Goal: Transaction & Acquisition: Purchase product/service

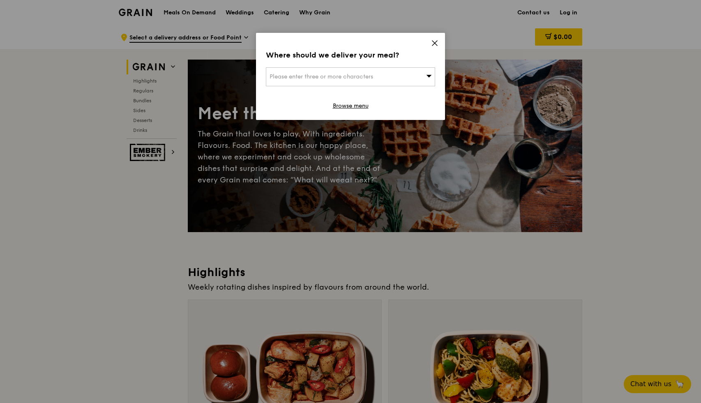
click at [351, 79] on span "Please enter three or more characters" at bounding box center [322, 76] width 104 height 7
click at [343, 96] on li "Please enter 3 or more characters" at bounding box center [350, 93] width 169 height 15
click at [366, 74] on input "search" at bounding box center [350, 77] width 169 height 18
type input "048948"
type input "[EMAIL_ADDRESS][DOMAIN_NAME]"
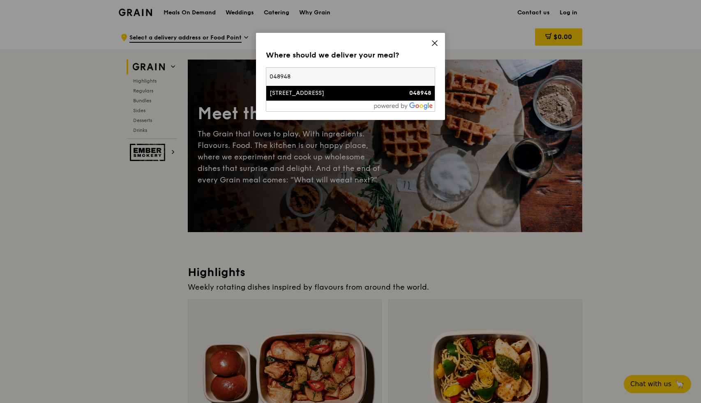
click at [401, 95] on div "048948" at bounding box center [411, 93] width 41 height 8
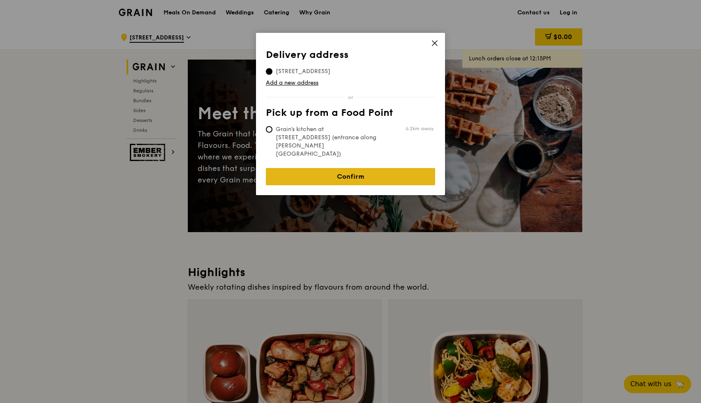
click at [353, 168] on link "Confirm" at bounding box center [350, 176] width 169 height 17
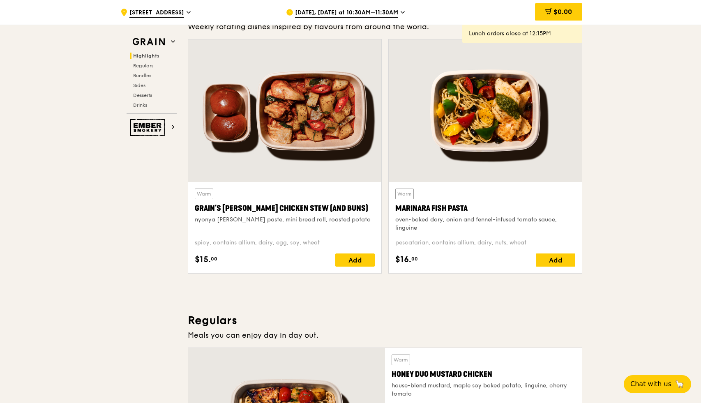
scroll to position [261, 0]
click at [401, 12] on icon at bounding box center [403, 12] width 4 height 7
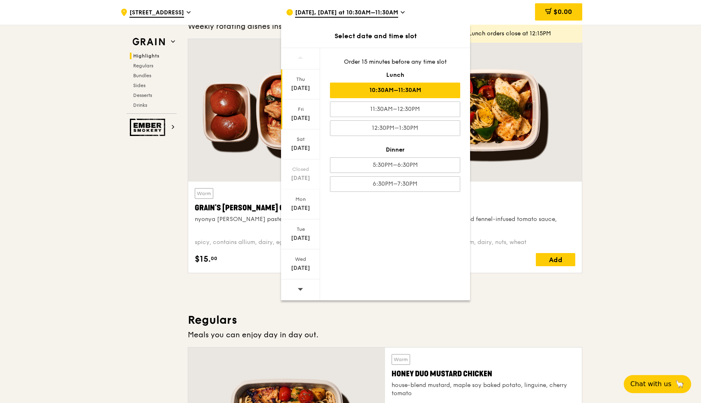
click at [302, 117] on div "[DATE]" at bounding box center [300, 118] width 37 height 8
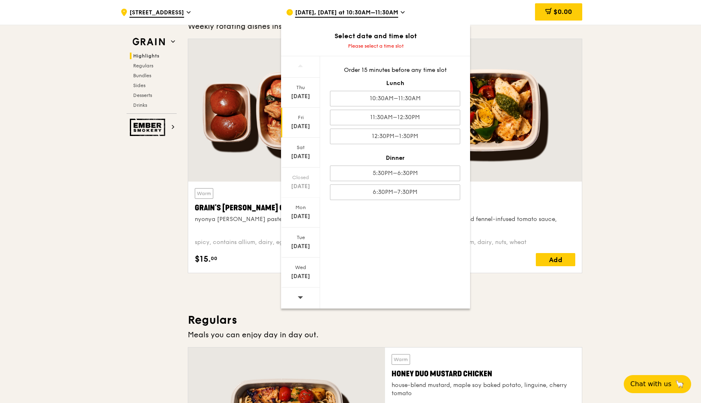
click at [307, 125] on div "[DATE]" at bounding box center [300, 126] width 37 height 8
click at [411, 119] on div "11:30AM–12:30PM" at bounding box center [395, 118] width 130 height 16
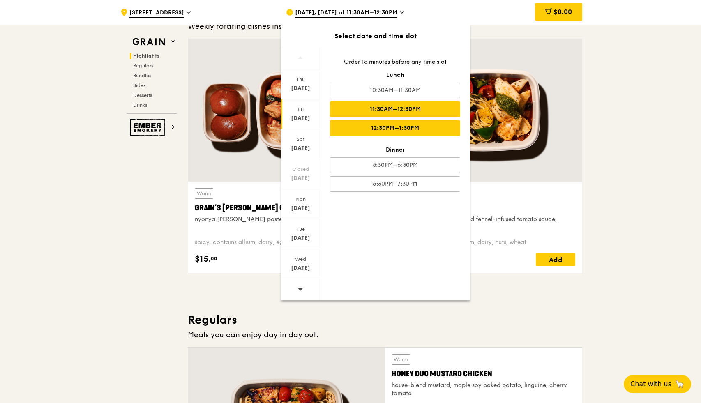
click at [412, 130] on div "12:30PM–1:30PM" at bounding box center [395, 128] width 130 height 16
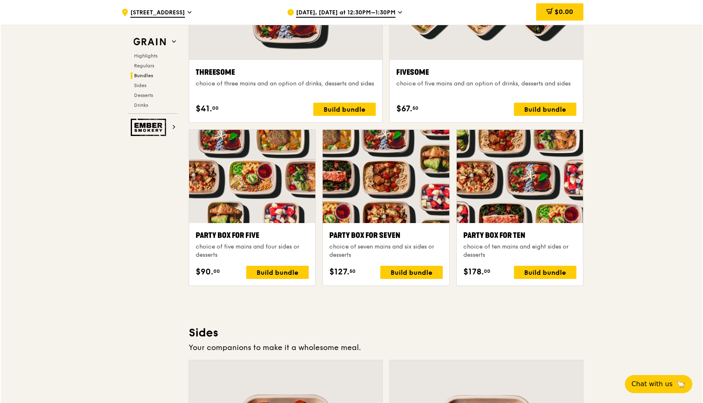
scroll to position [1544, 0]
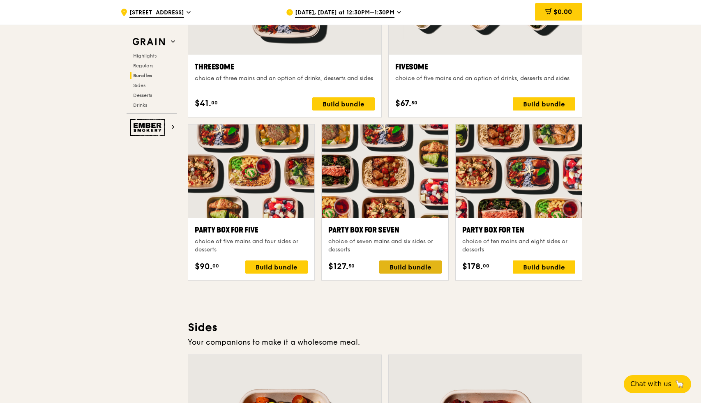
click at [412, 264] on div "Build bundle" at bounding box center [410, 267] width 62 height 13
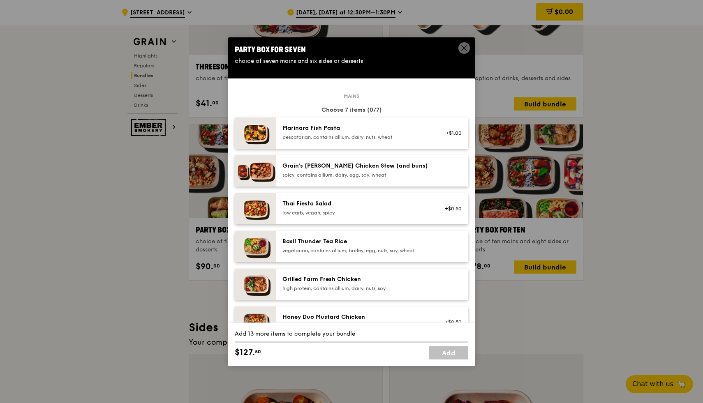
click at [465, 50] on icon at bounding box center [463, 47] width 7 height 7
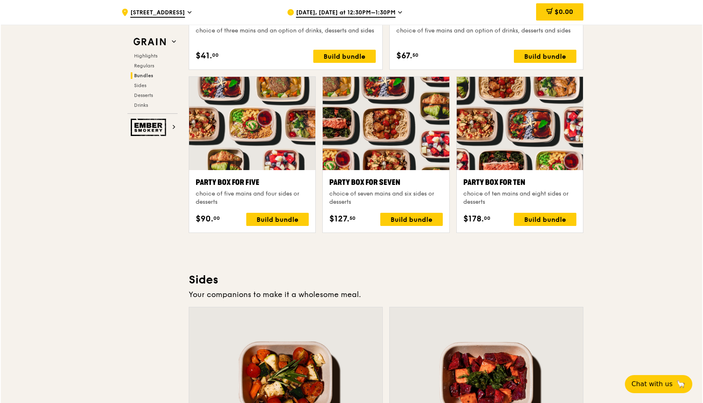
scroll to position [1597, 0]
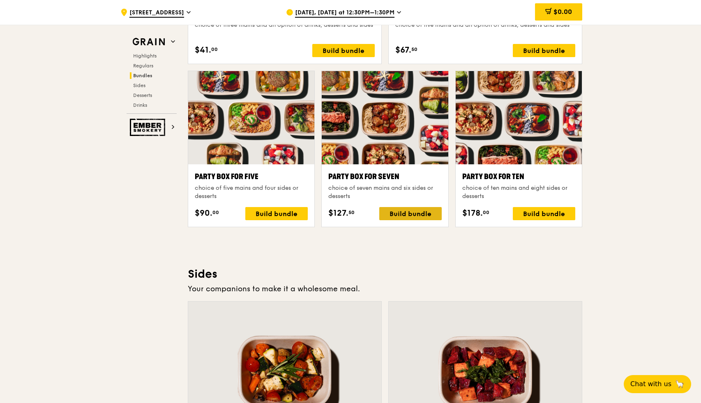
click at [407, 212] on div "Build bundle" at bounding box center [410, 213] width 62 height 13
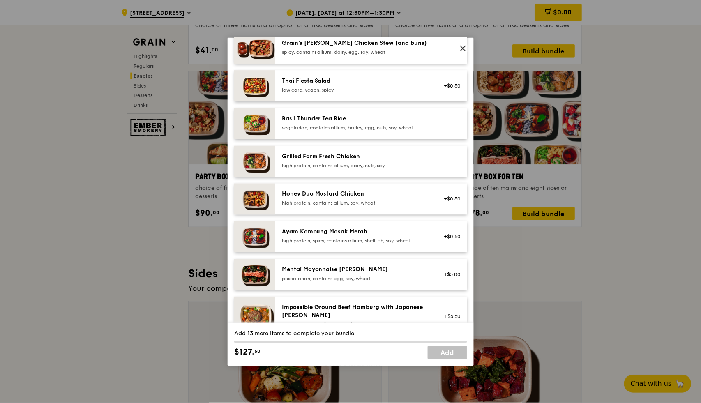
scroll to position [126, 0]
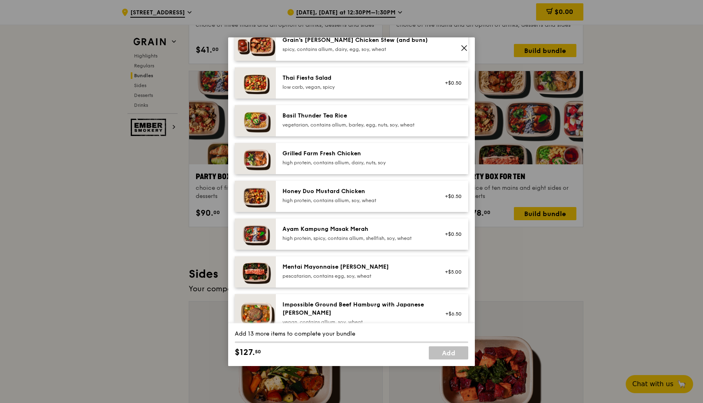
click at [313, 153] on div "Grilled Farm Fresh Chicken" at bounding box center [356, 154] width 148 height 8
click at [465, 44] on span at bounding box center [464, 48] width 12 height 12
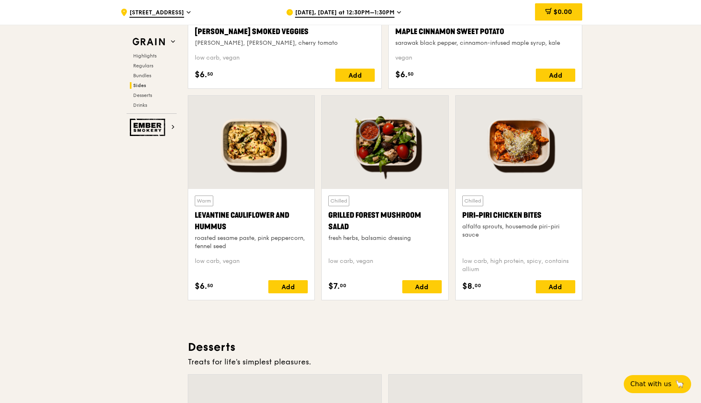
scroll to position [2040, 0]
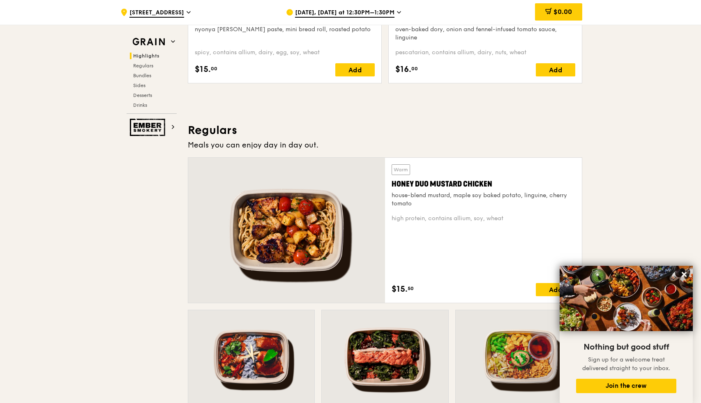
scroll to position [457, 0]
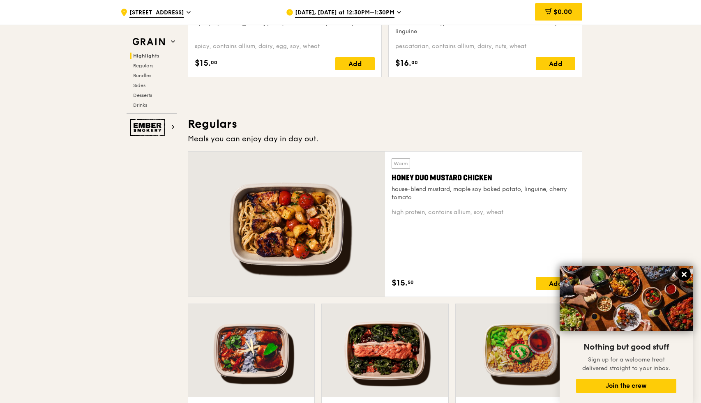
click at [686, 273] on icon at bounding box center [684, 274] width 5 height 5
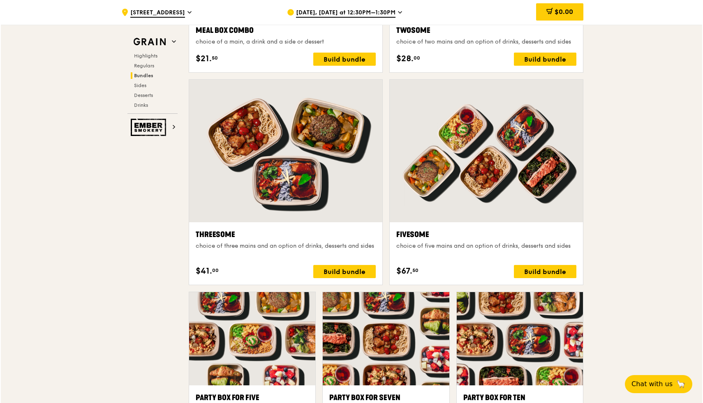
scroll to position [1376, 0]
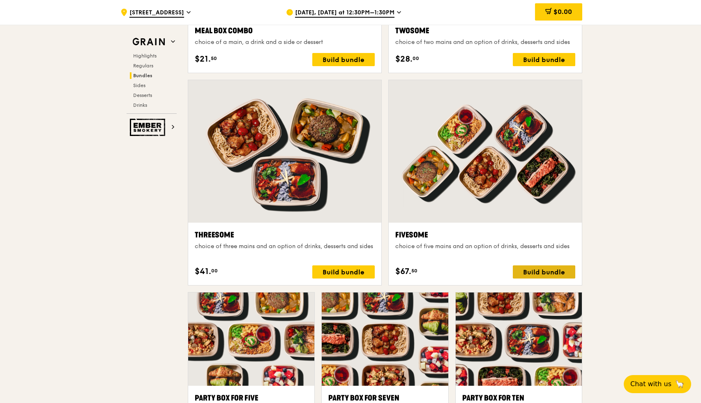
click at [537, 269] on div "Build bundle" at bounding box center [544, 272] width 62 height 13
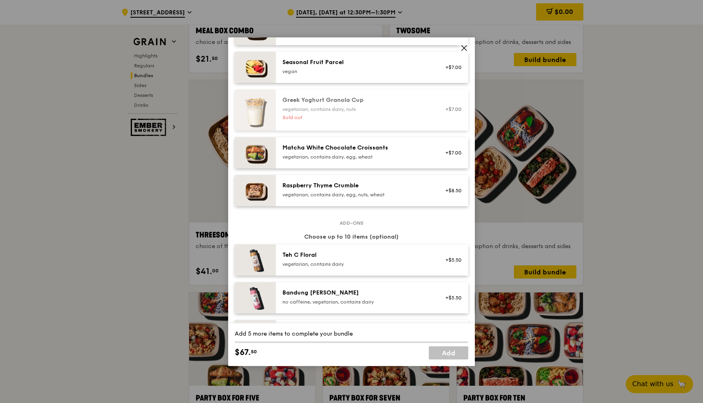
scroll to position [671, 0]
click at [464, 46] on icon at bounding box center [463, 47] width 7 height 7
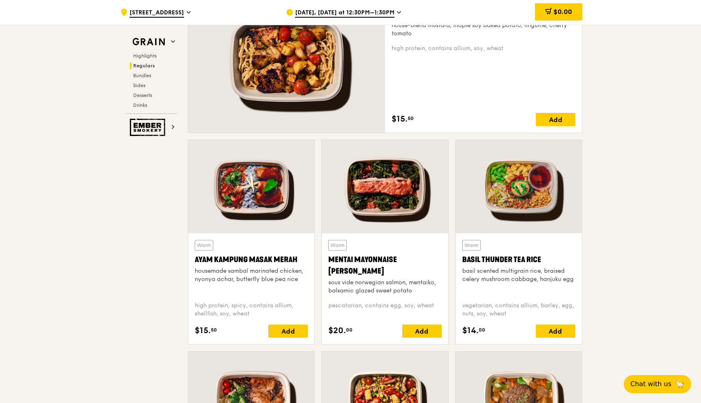
scroll to position [621, 0]
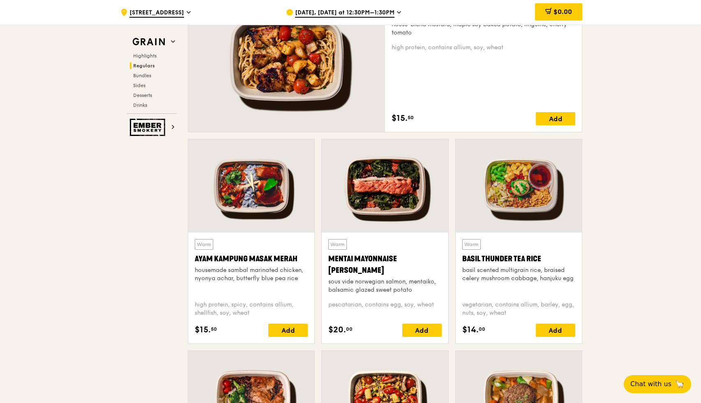
click at [520, 180] on div at bounding box center [519, 185] width 126 height 93
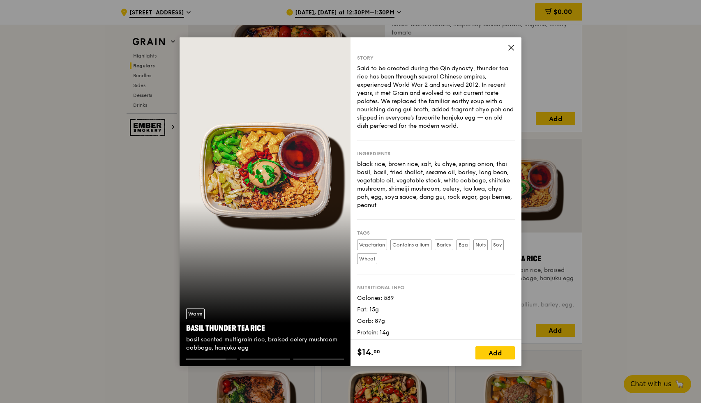
click at [512, 48] on icon at bounding box center [511, 47] width 5 height 5
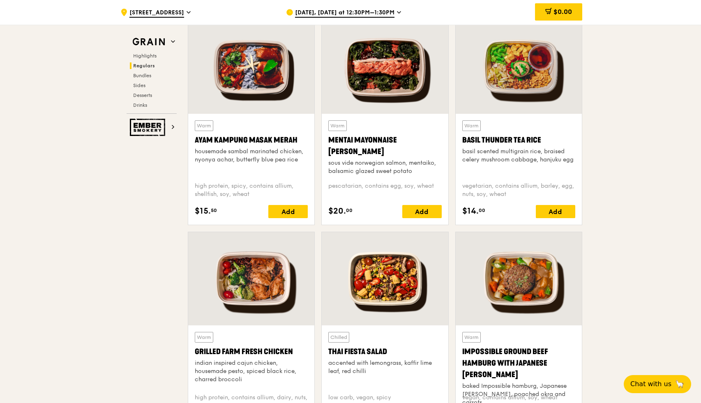
scroll to position [746, 0]
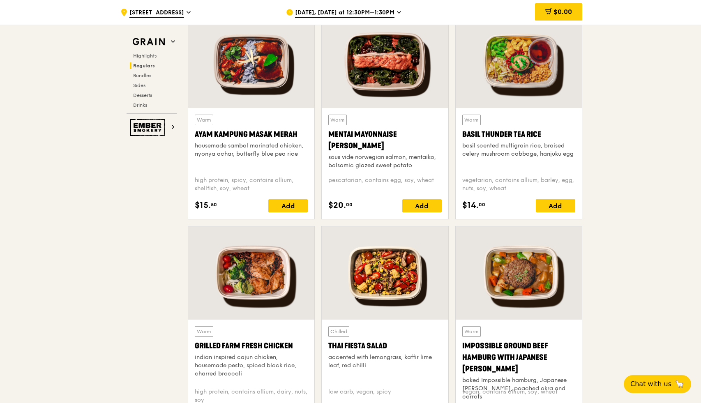
click at [393, 272] on div at bounding box center [385, 272] width 126 height 93
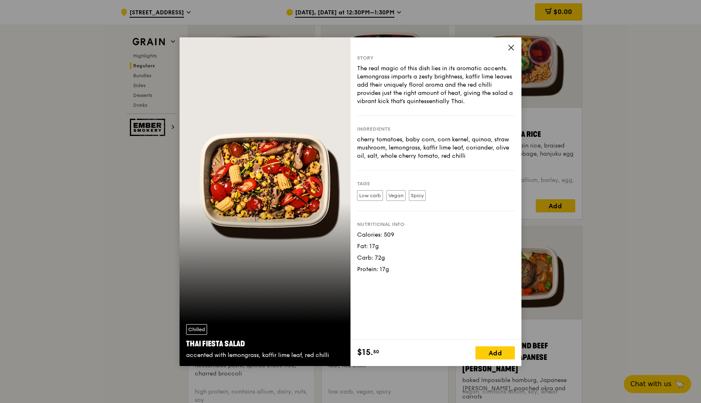
click at [511, 46] on icon at bounding box center [511, 47] width 7 height 7
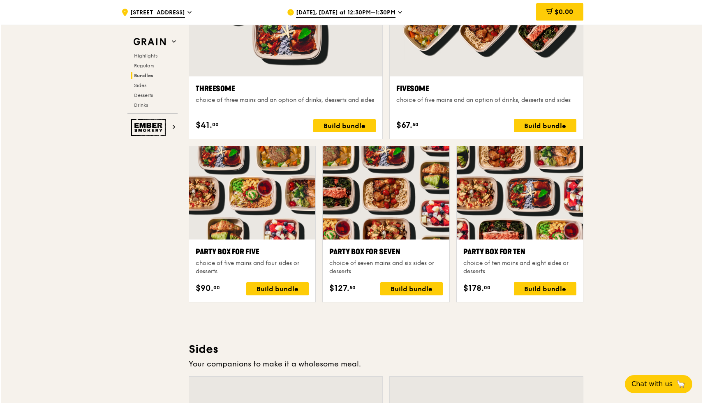
scroll to position [1525, 0]
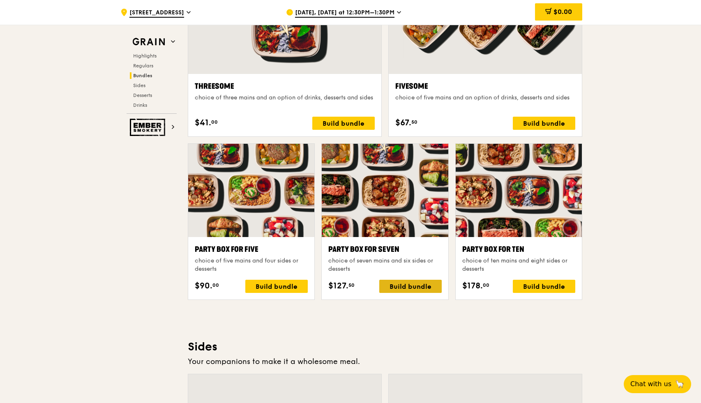
click at [415, 286] on div "Build bundle" at bounding box center [410, 286] width 62 height 13
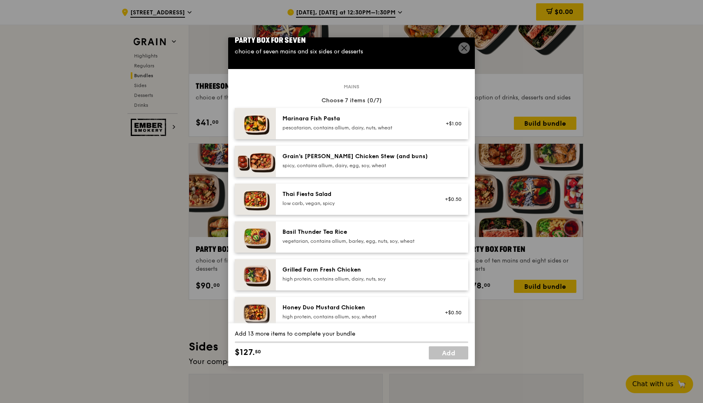
scroll to position [11, 0]
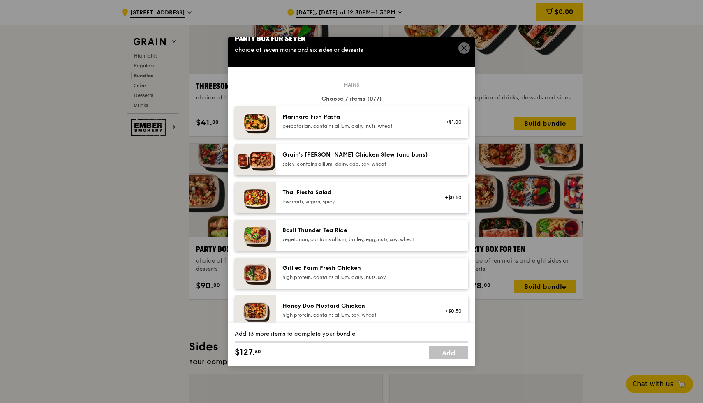
click at [351, 270] on div "Grilled Farm Fresh Chicken" at bounding box center [356, 268] width 148 height 8
click at [317, 272] on div "Grilled Farm Fresh Chicken high protein, contains allium, dairy, nuts, soy" at bounding box center [356, 272] width 148 height 16
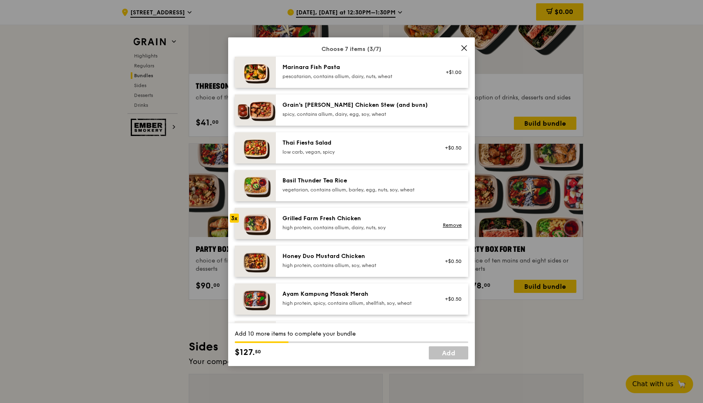
scroll to position [72, 0]
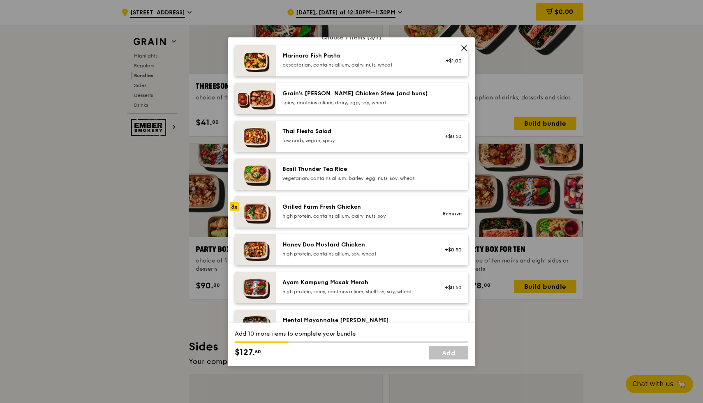
click at [320, 252] on div "high protein, contains allium, soy, wheat" at bounding box center [356, 254] width 148 height 7
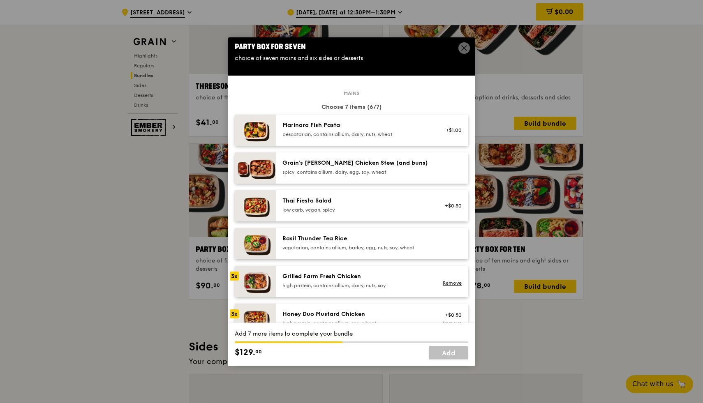
scroll to position [0, 0]
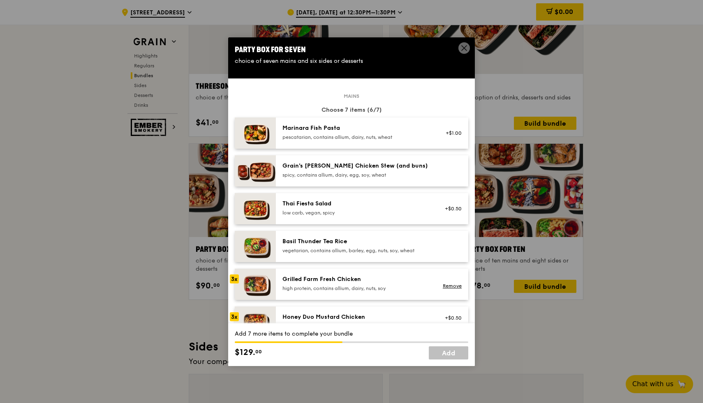
click at [309, 238] on div "Basil Thunder Tea Rice" at bounding box center [356, 242] width 148 height 8
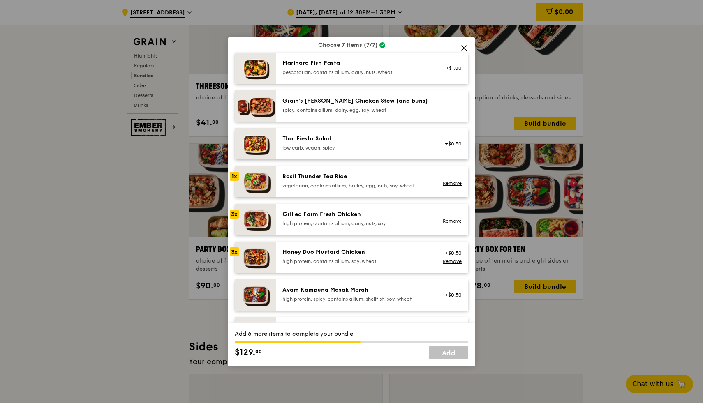
scroll to position [46, 0]
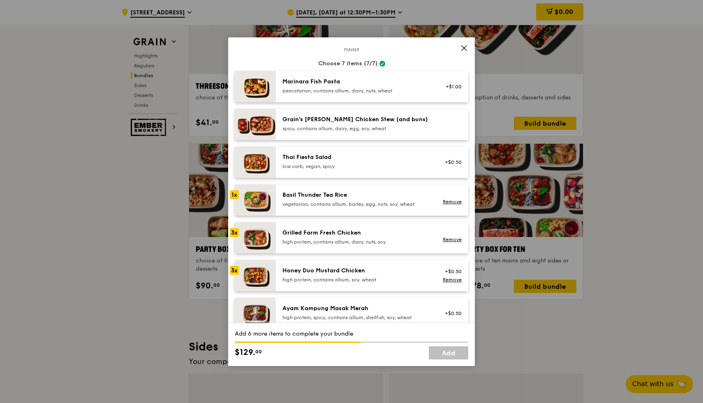
click at [293, 162] on div "Thai Fiesta Salad low carb, vegan, spicy" at bounding box center [356, 161] width 148 height 16
click at [258, 173] on img at bounding box center [255, 162] width 41 height 31
click at [259, 158] on img at bounding box center [255, 162] width 41 height 31
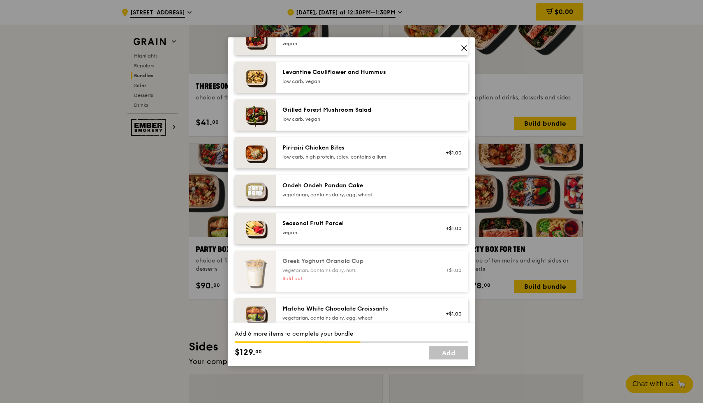
scroll to position [518, 0]
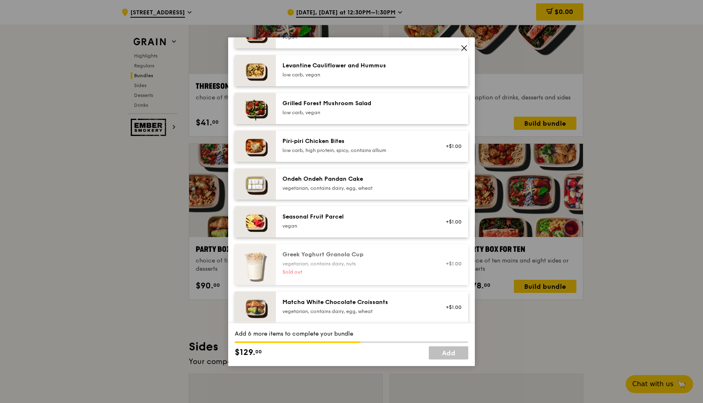
click at [334, 188] on div "vegetarian, contains dairy, egg, wheat" at bounding box center [356, 188] width 148 height 7
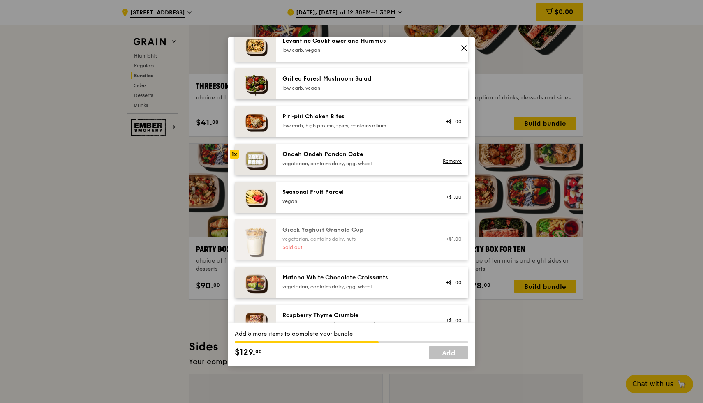
scroll to position [547, 0]
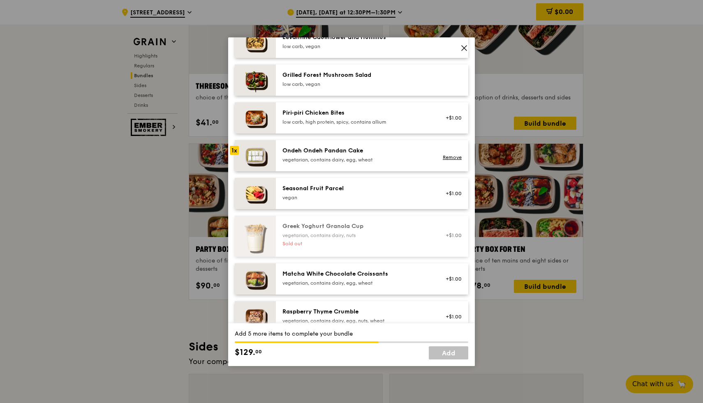
click at [330, 159] on div "vegetarian, contains dairy, egg, wheat" at bounding box center [356, 160] width 148 height 7
click at [319, 197] on div "vegan" at bounding box center [356, 197] width 148 height 7
click at [319, 196] on div "vegan" at bounding box center [356, 197] width 148 height 7
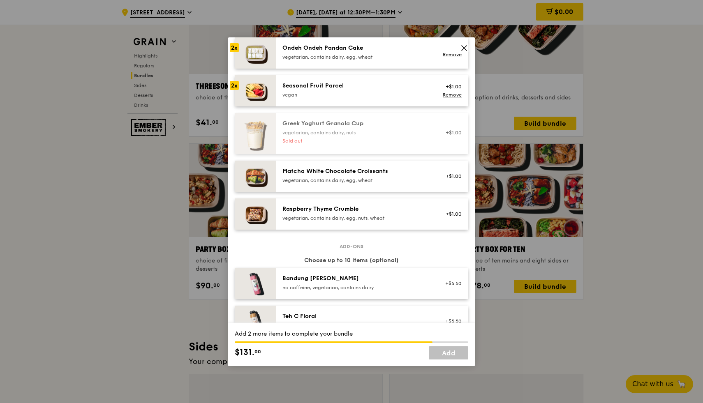
scroll to position [656, 0]
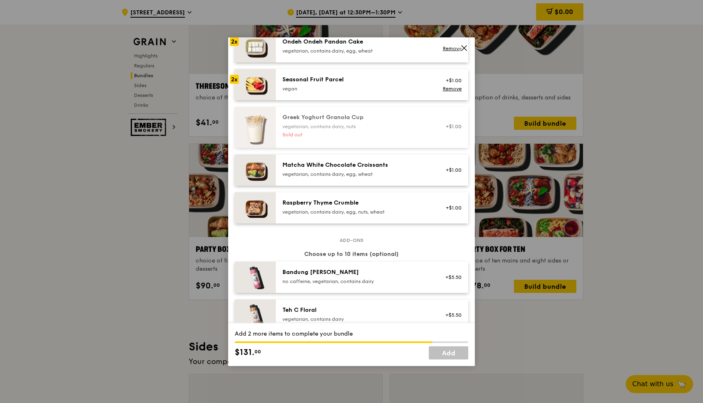
click at [328, 211] on div "vegetarian, contains dairy, egg, nuts, wheat" at bounding box center [356, 212] width 148 height 7
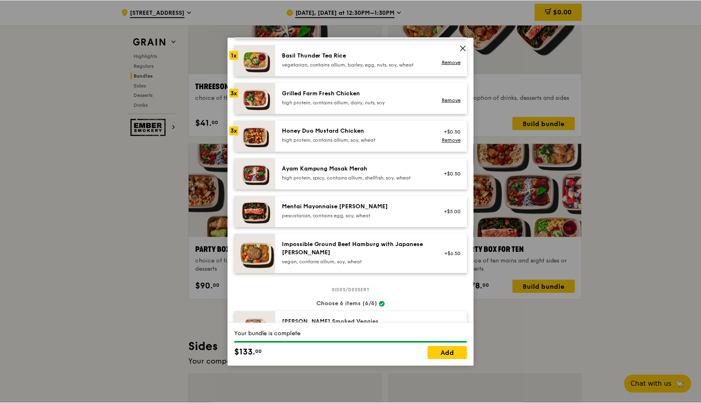
scroll to position [193, 0]
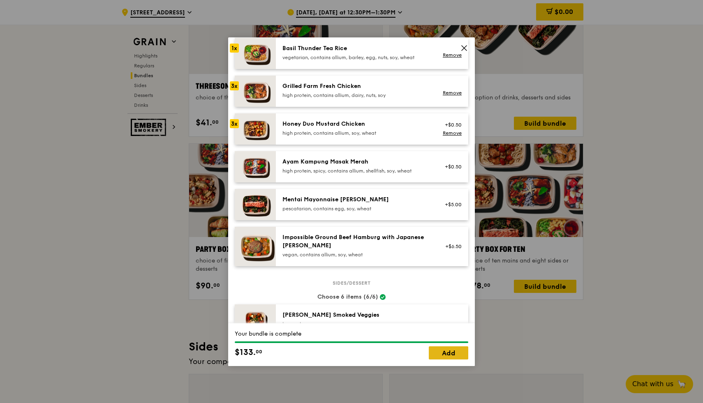
click at [448, 351] on link "Add" at bounding box center [448, 353] width 39 height 13
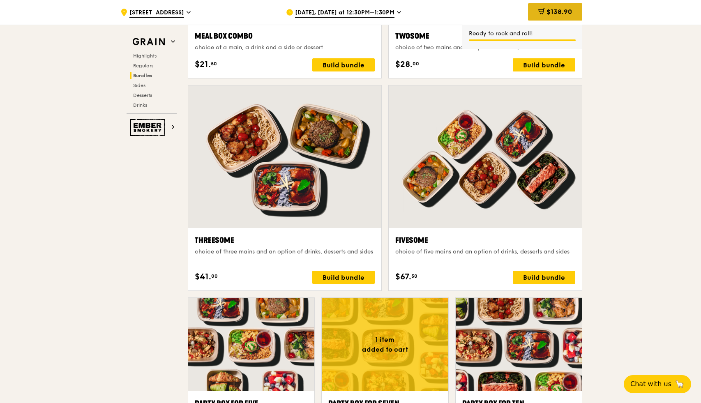
click at [555, 7] on div "$138.90" at bounding box center [555, 11] width 54 height 17
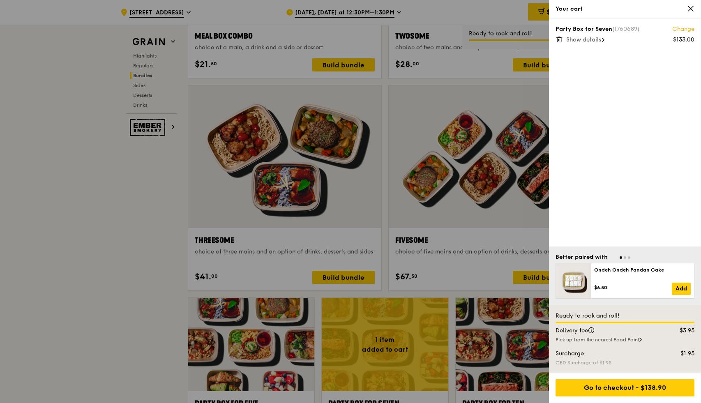
scroll to position [1370, 0]
click at [601, 41] on span "Show details" at bounding box center [583, 39] width 35 height 7
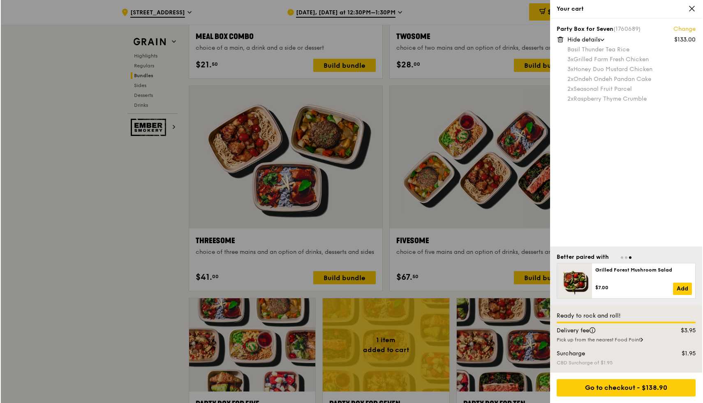
scroll to position [1370, 0]
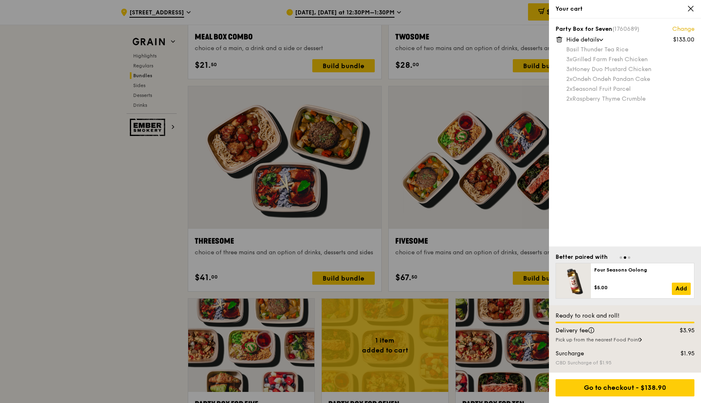
click at [617, 74] on div "Basil Thunder Tea Rice 3x Grilled Farm Fresh Chicken 3x Honey Duo Mustard Chick…" at bounding box center [630, 75] width 128 height 58
click at [682, 26] on link "Change" at bounding box center [683, 29] width 22 height 8
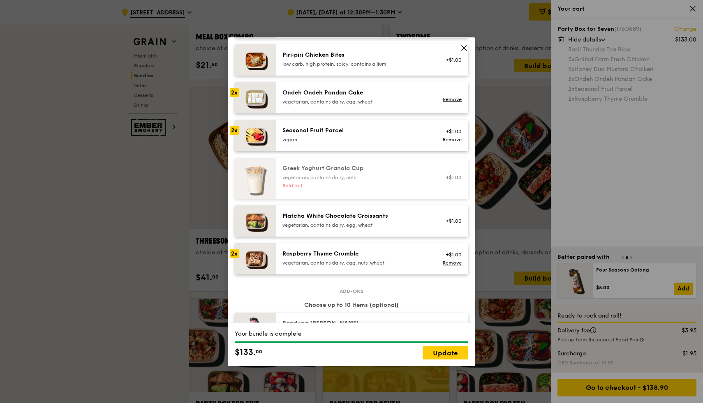
scroll to position [620, 0]
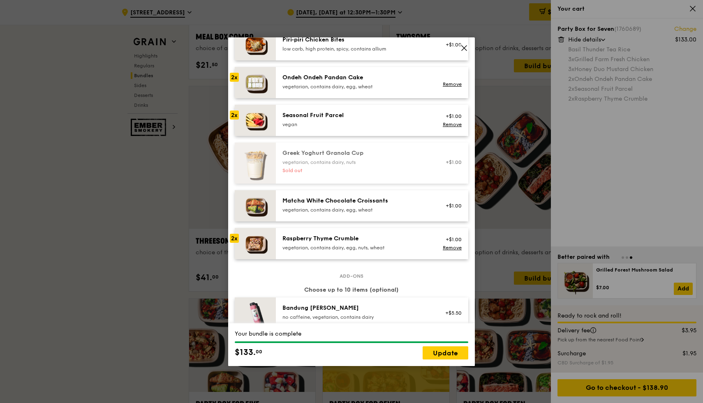
click at [256, 246] on img at bounding box center [255, 243] width 41 height 31
click at [465, 47] on icon at bounding box center [464, 48] width 5 height 5
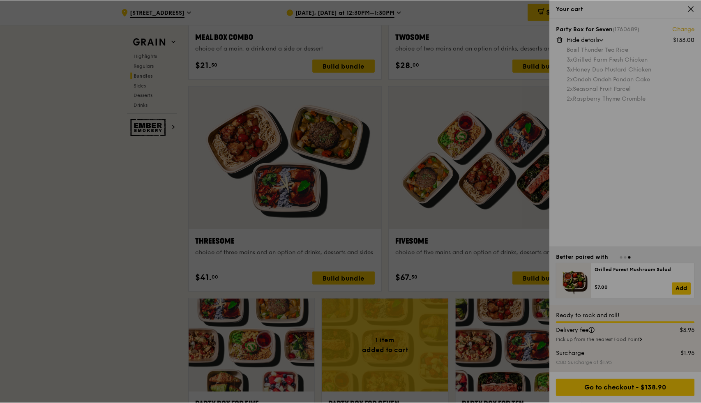
scroll to position [1370, 0]
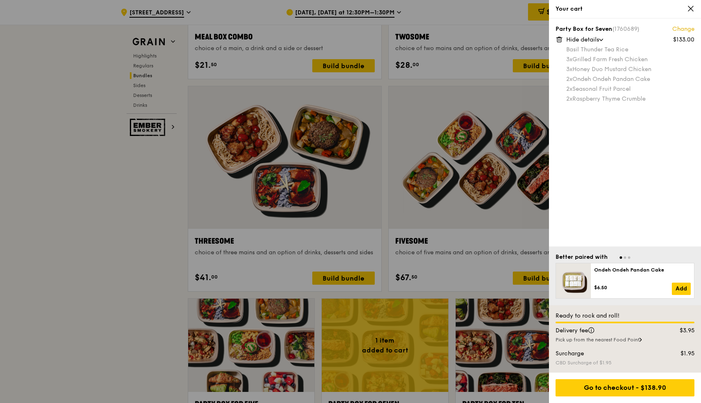
click at [693, 12] on icon at bounding box center [690, 8] width 7 height 7
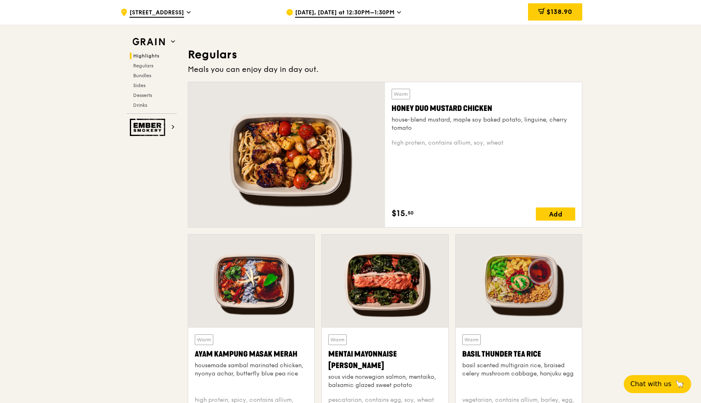
scroll to position [528, 0]
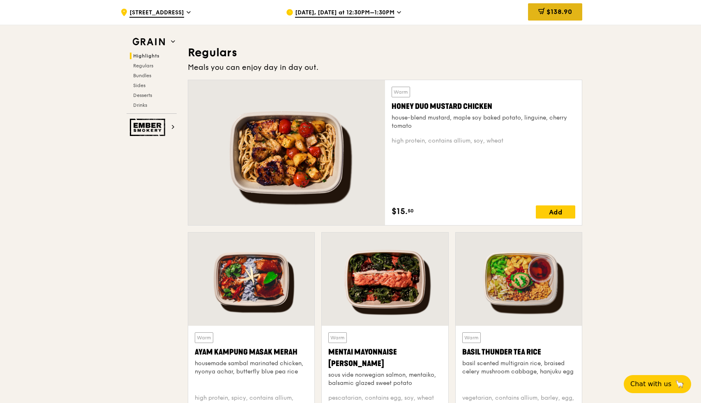
click at [550, 13] on span "$138.90" at bounding box center [559, 12] width 25 height 8
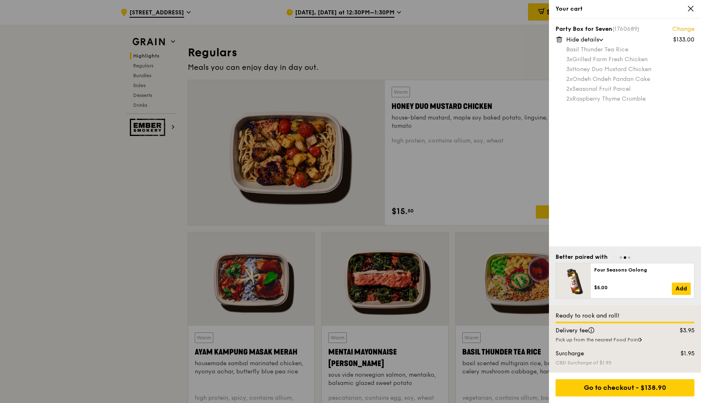
click at [693, 8] on icon at bounding box center [690, 8] width 7 height 7
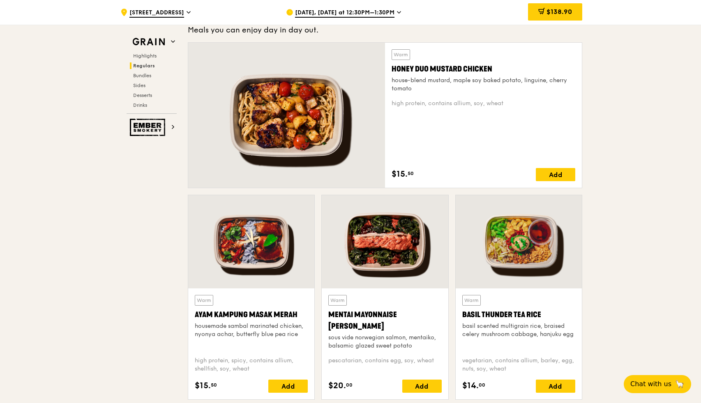
scroll to position [576, 0]
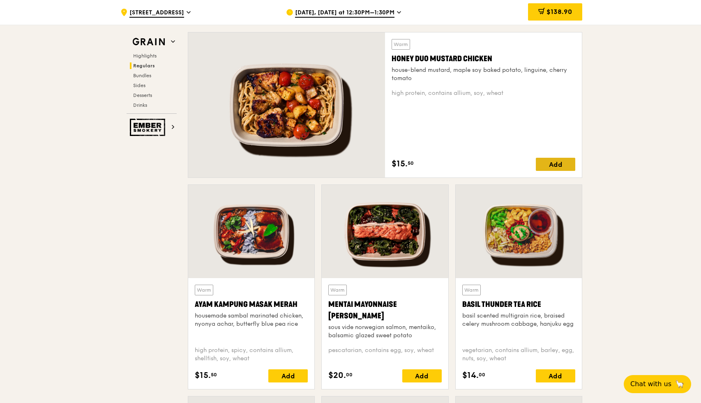
click at [557, 166] on div "Add" at bounding box center [555, 164] width 39 height 13
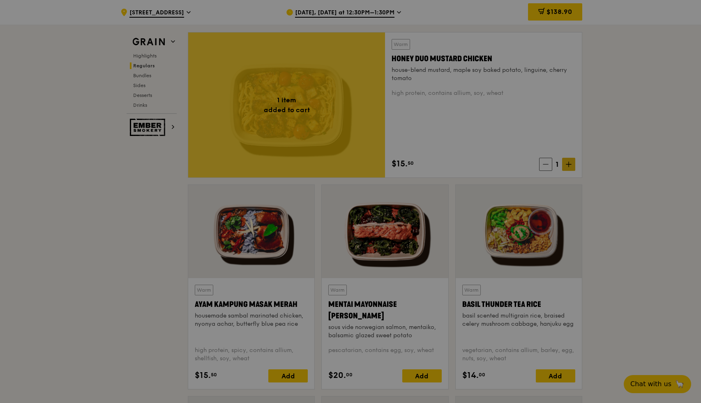
click at [569, 164] on div at bounding box center [350, 201] width 701 height 403
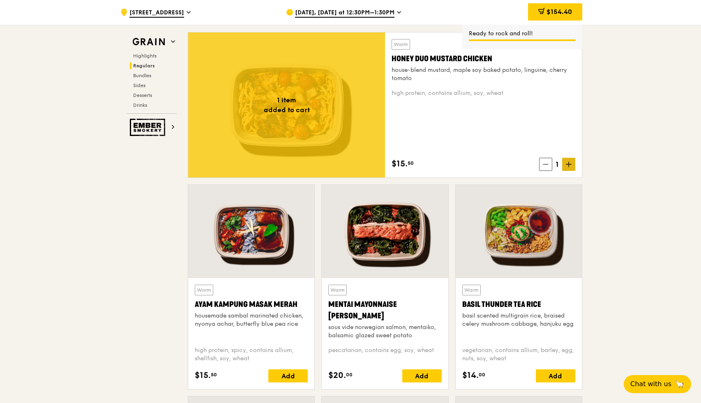
click at [570, 164] on icon at bounding box center [568, 164] width 5 height 0
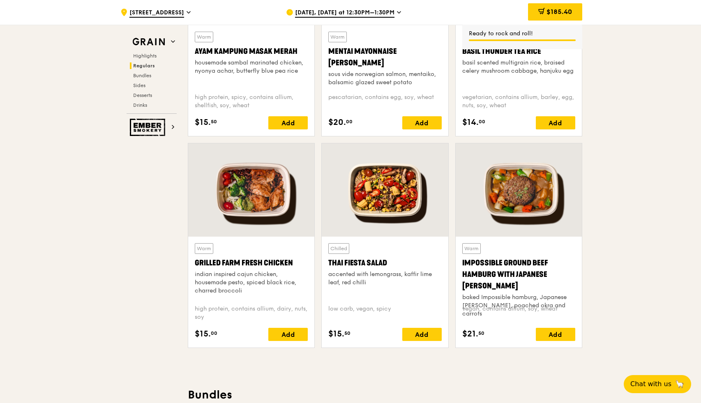
scroll to position [832, 0]
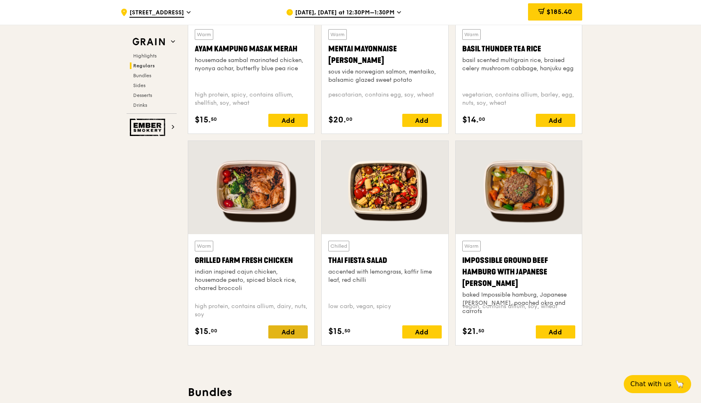
click at [293, 330] on div "Add" at bounding box center [287, 332] width 39 height 13
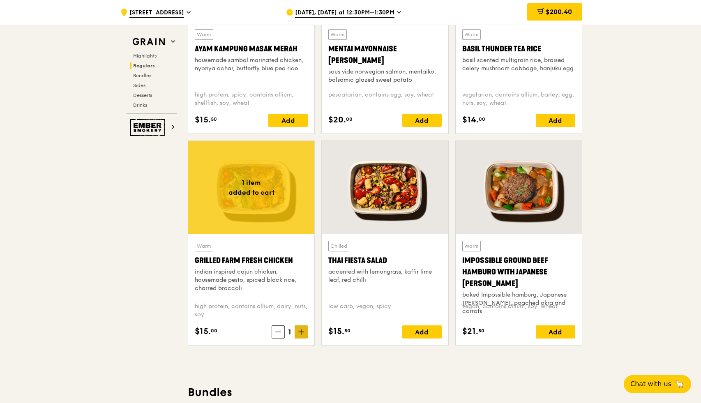
click at [302, 333] on icon at bounding box center [301, 332] width 6 height 6
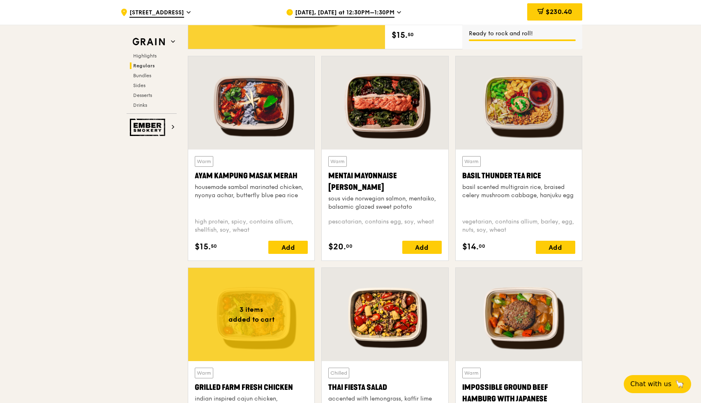
scroll to position [698, 0]
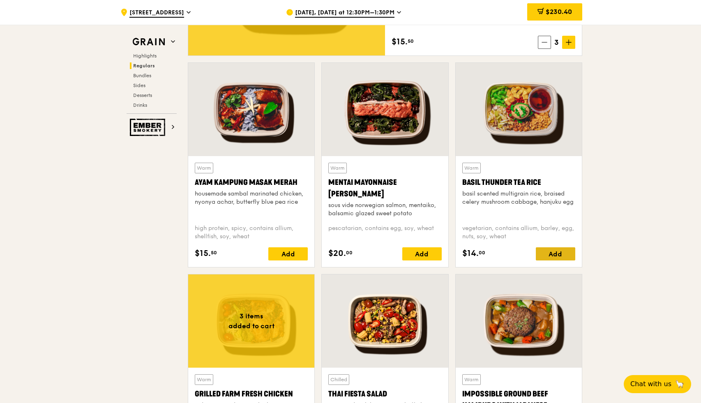
click at [558, 256] on div "Add" at bounding box center [555, 253] width 39 height 13
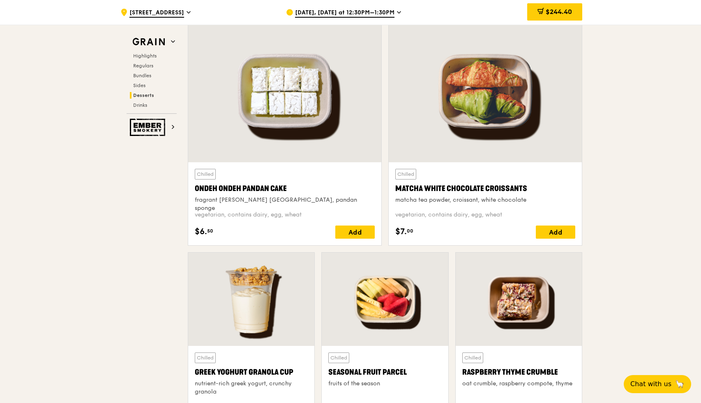
scroll to position [2403, 0]
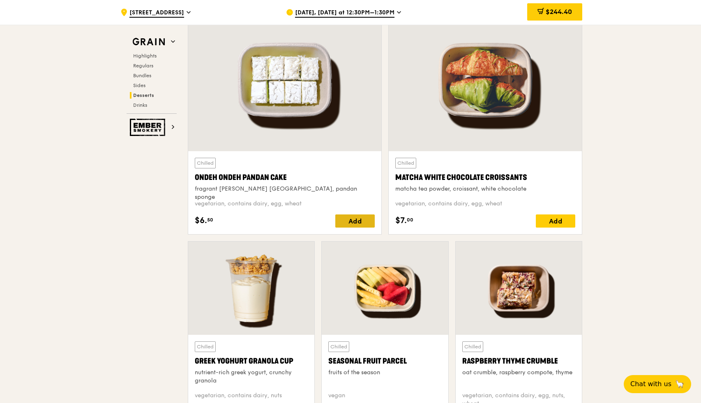
click at [354, 220] on div "Add" at bounding box center [354, 221] width 39 height 13
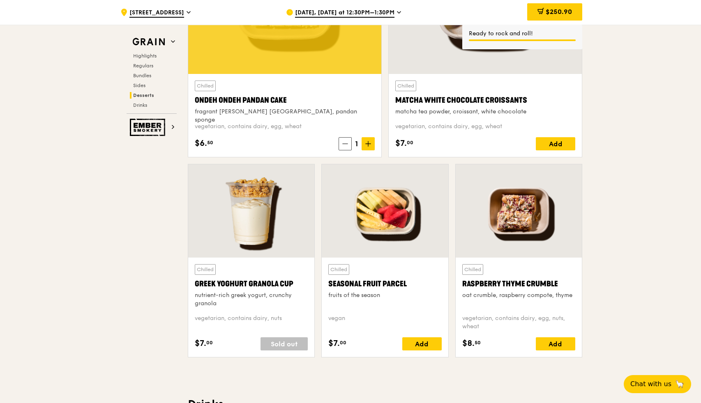
scroll to position [2488, 0]
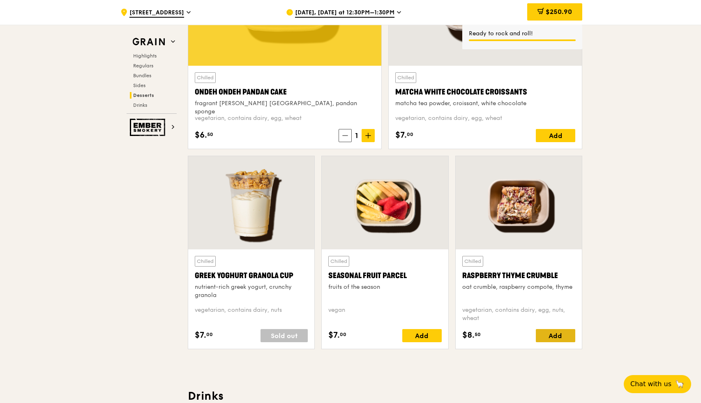
click at [562, 335] on div "Add" at bounding box center [555, 335] width 39 height 13
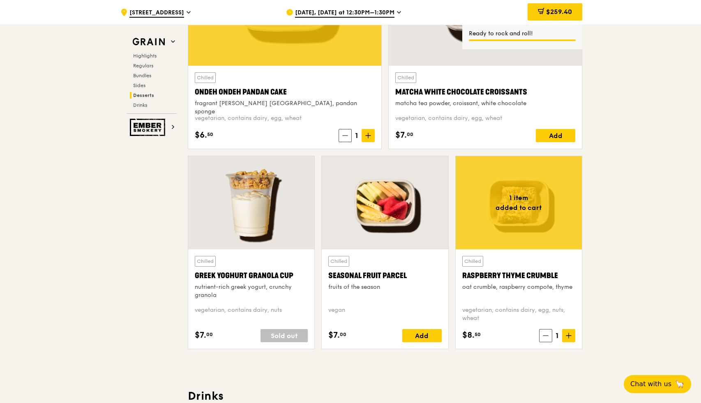
click at [571, 335] on icon at bounding box center [569, 336] width 6 height 6
click at [368, 136] on icon at bounding box center [368, 136] width 6 height 6
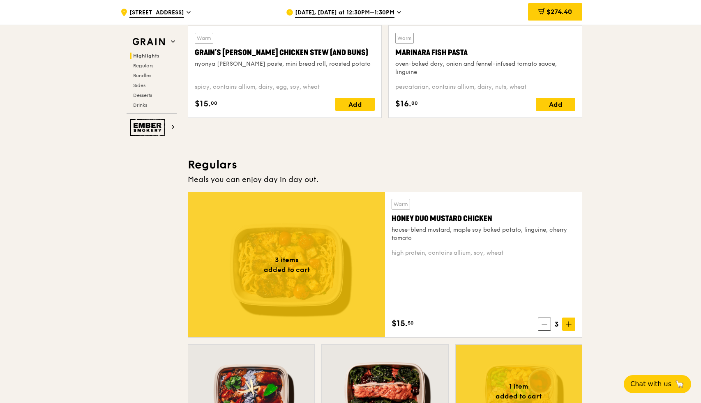
scroll to position [425, 0]
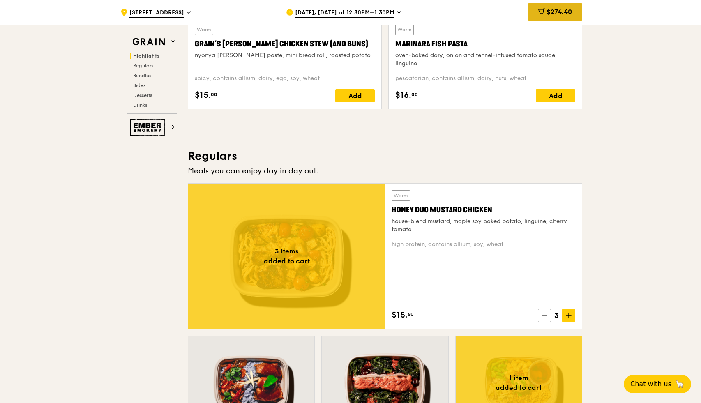
click at [557, 15] on span "$274.40" at bounding box center [559, 12] width 25 height 8
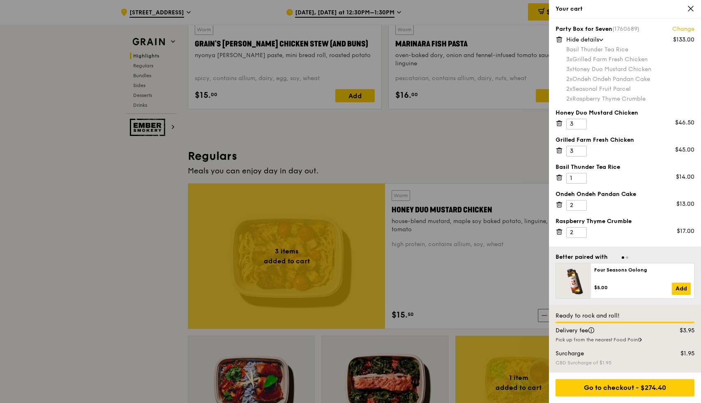
click at [452, 138] on div at bounding box center [350, 201] width 701 height 403
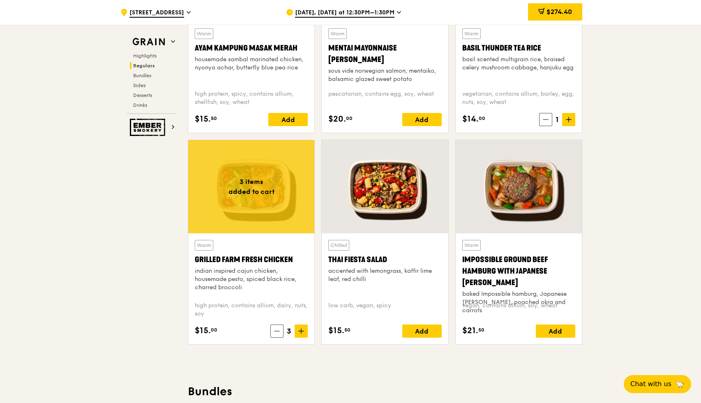
scroll to position [837, 0]
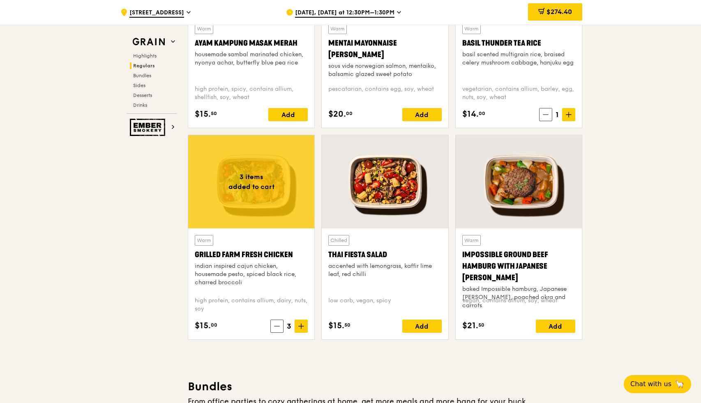
click at [390, 189] on div at bounding box center [385, 181] width 126 height 93
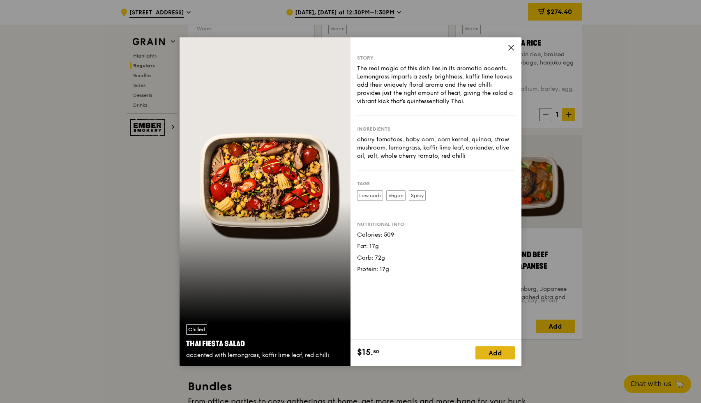
click at [491, 354] on div "Add" at bounding box center [495, 353] width 39 height 13
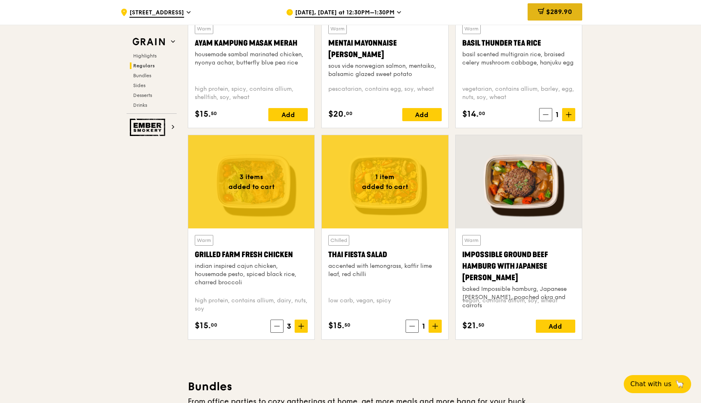
click at [546, 9] on span "$289.90" at bounding box center [559, 12] width 26 height 8
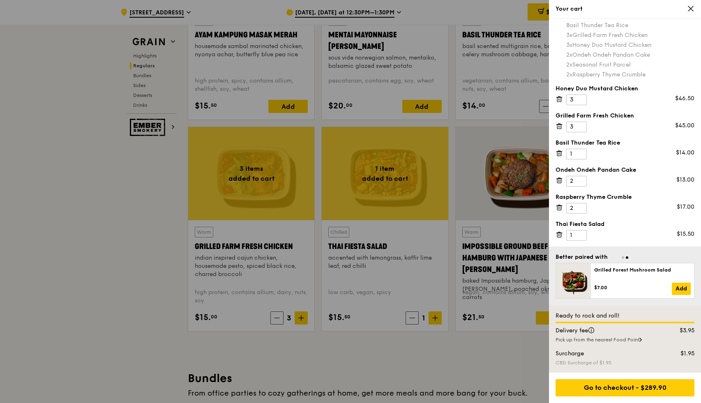
scroll to position [25, 0]
click at [692, 7] on icon at bounding box center [690, 8] width 5 height 5
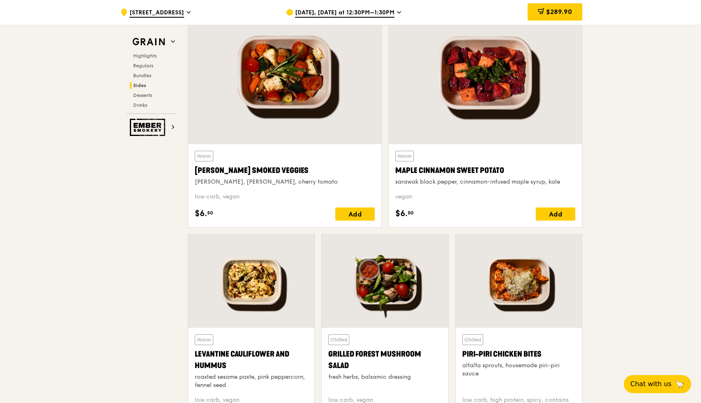
scroll to position [2096, 0]
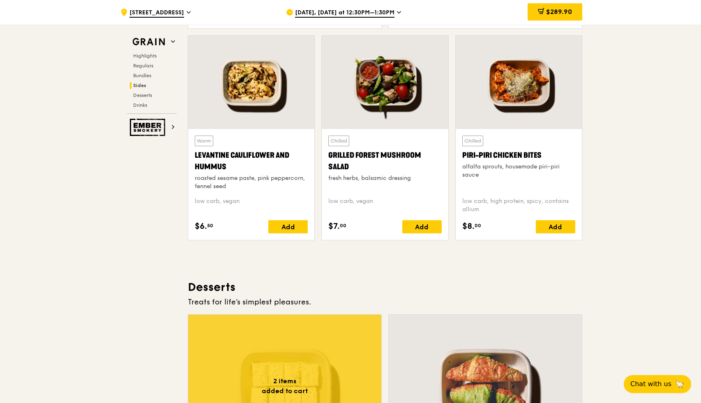
click at [529, 85] on div at bounding box center [519, 82] width 126 height 93
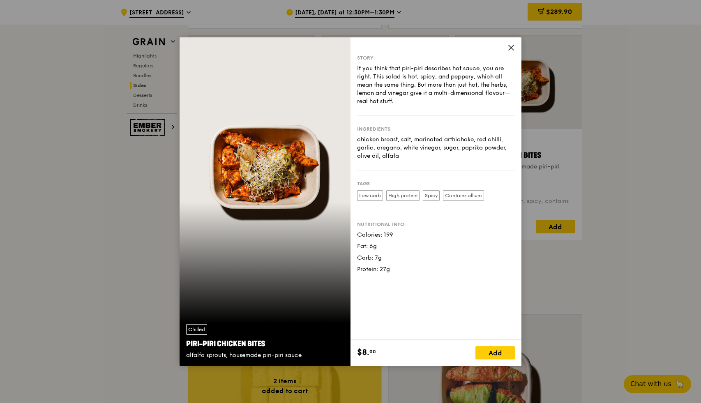
click at [266, 172] on div "Chilled Piri-piri Chicken Bites alfalfa sprouts, housemade piri-piri sauce" at bounding box center [265, 201] width 171 height 329
click at [513, 45] on icon at bounding box center [511, 47] width 5 height 5
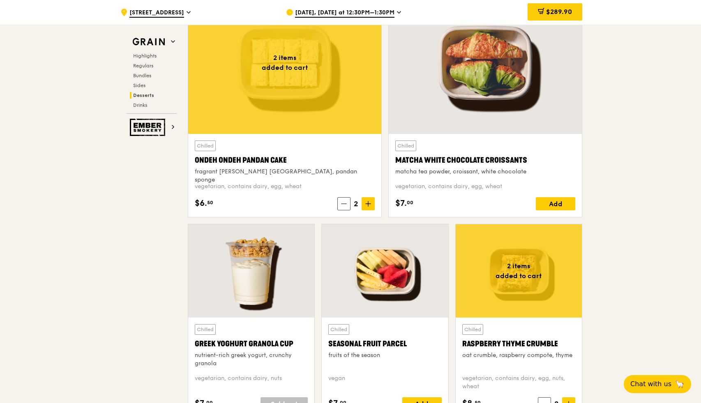
scroll to position [2374, 0]
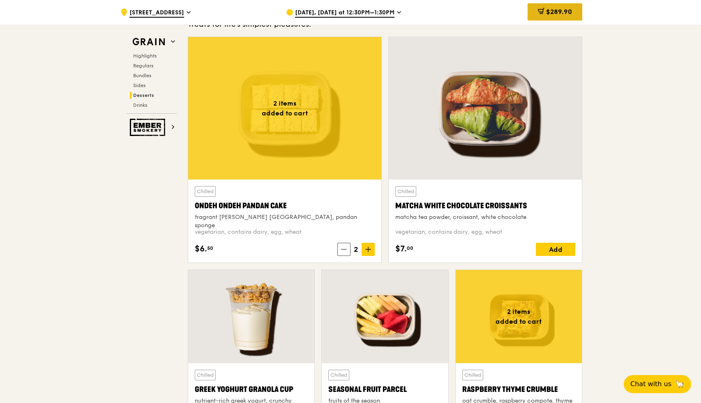
click at [556, 15] on span "$289.90" at bounding box center [559, 12] width 26 height 8
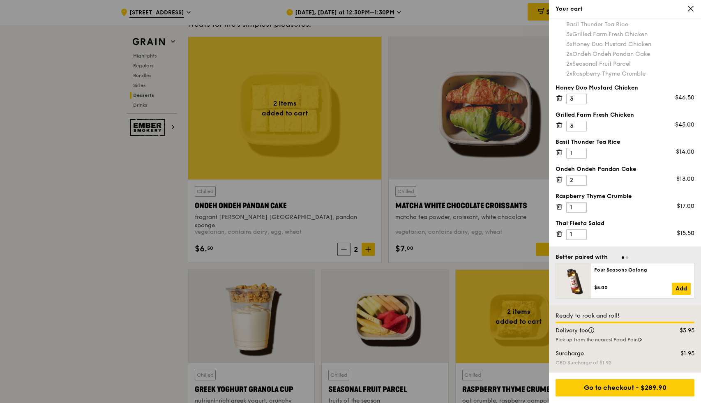
click at [578, 210] on input "1" at bounding box center [576, 207] width 21 height 11
click at [580, 207] on input "2" at bounding box center [576, 207] width 21 height 11
type input "3"
click at [580, 207] on input "3" at bounding box center [576, 207] width 21 height 11
